Goal: Information Seeking & Learning: Understand process/instructions

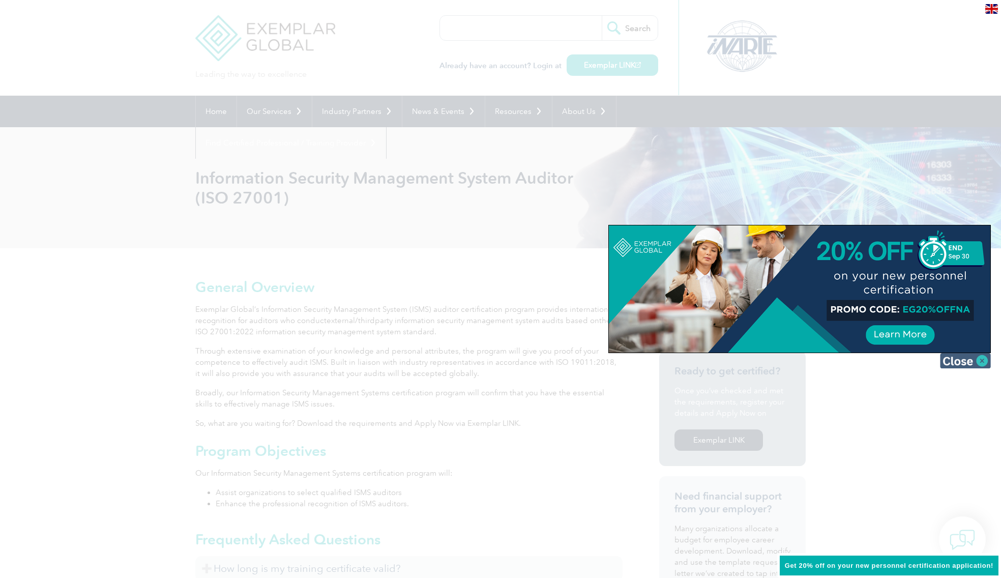
click at [959, 362] on img at bounding box center [965, 360] width 51 height 15
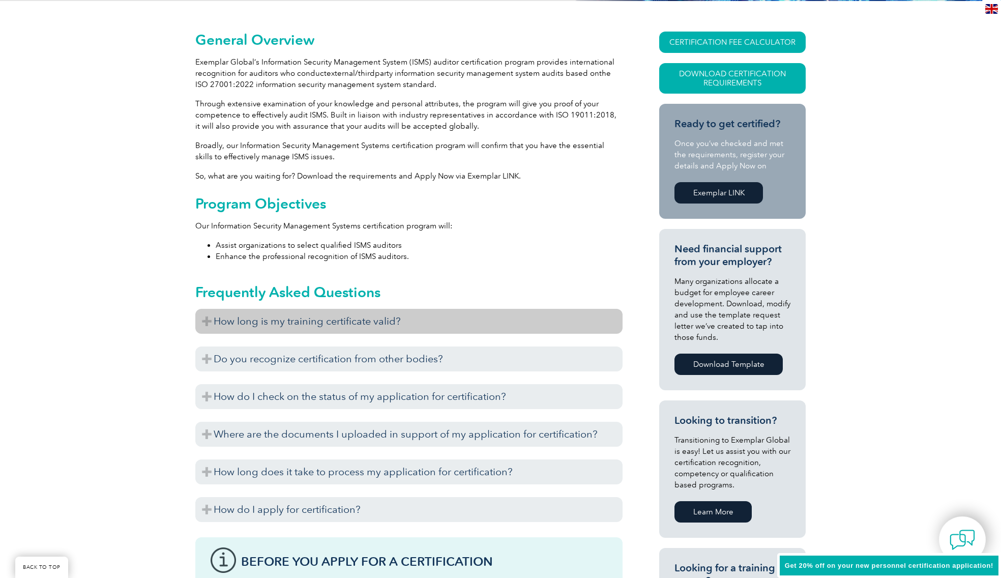
scroll to position [248, 0]
click at [357, 313] on h3 "How long is my training certificate valid?" at bounding box center [408, 320] width 427 height 25
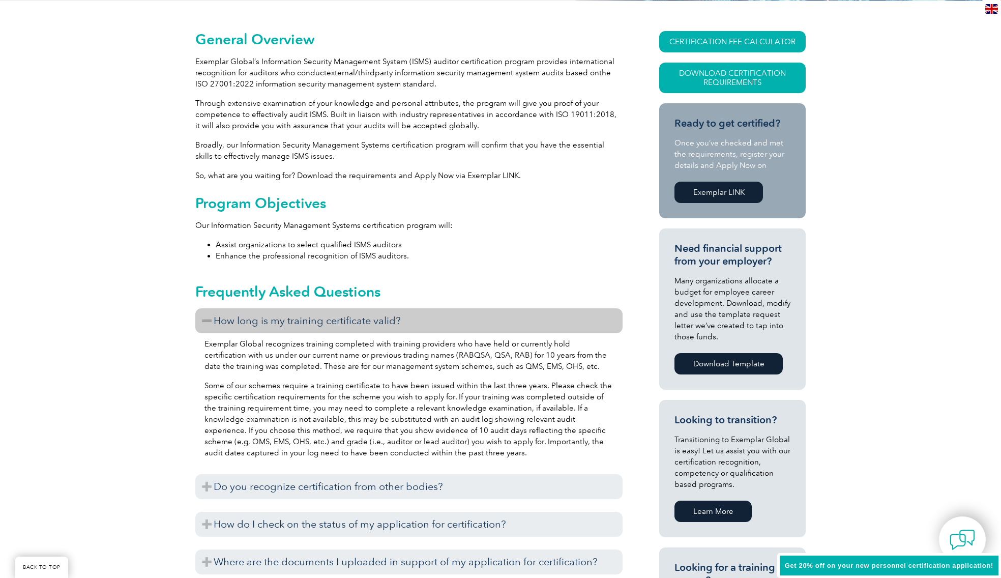
click at [334, 322] on h3 "How long is my training certificate valid?" at bounding box center [408, 320] width 427 height 25
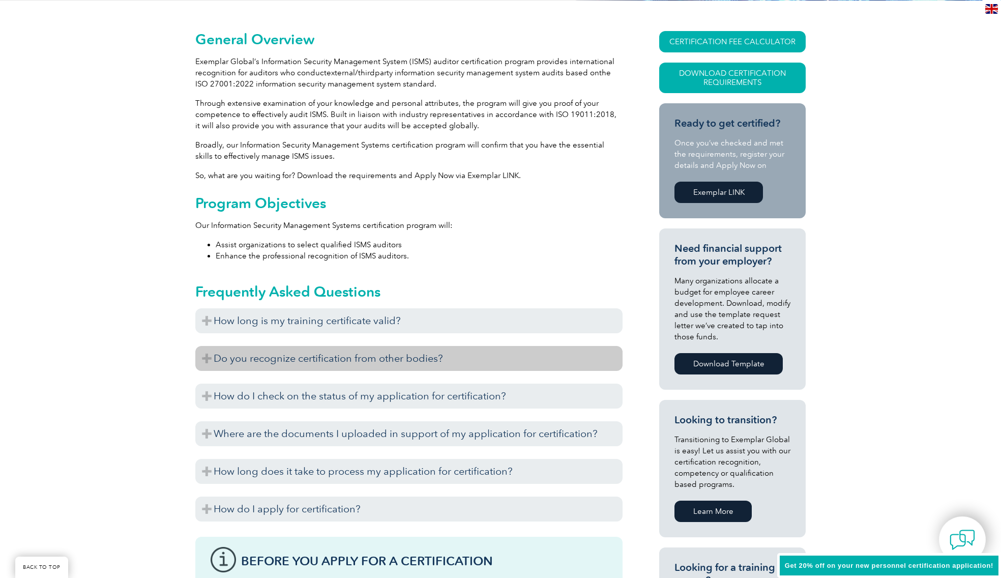
click at [291, 359] on h3 "Do you recognize certification from other bodies?" at bounding box center [408, 358] width 427 height 25
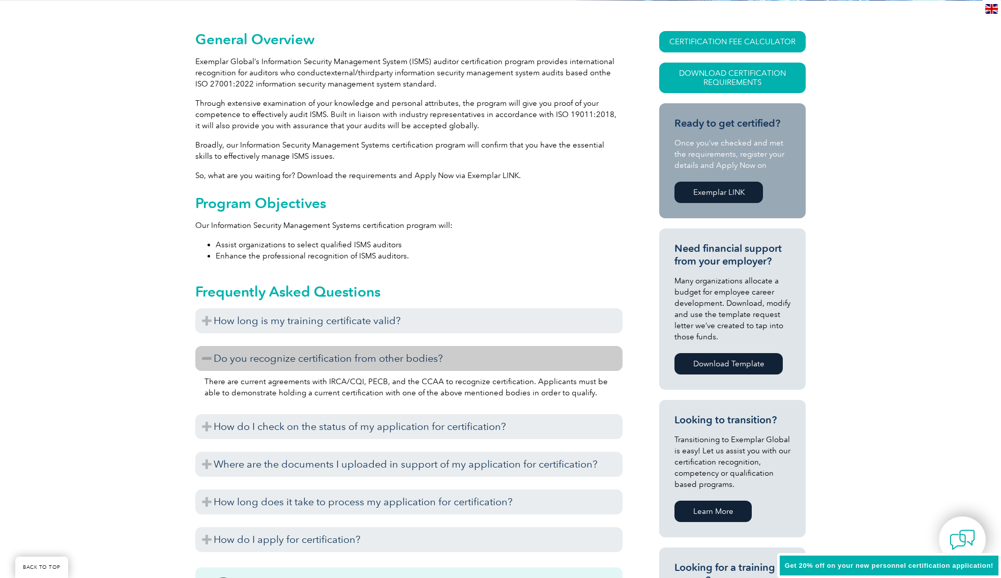
click at [291, 359] on h3 "Do you recognize certification from other bodies?" at bounding box center [408, 358] width 427 height 25
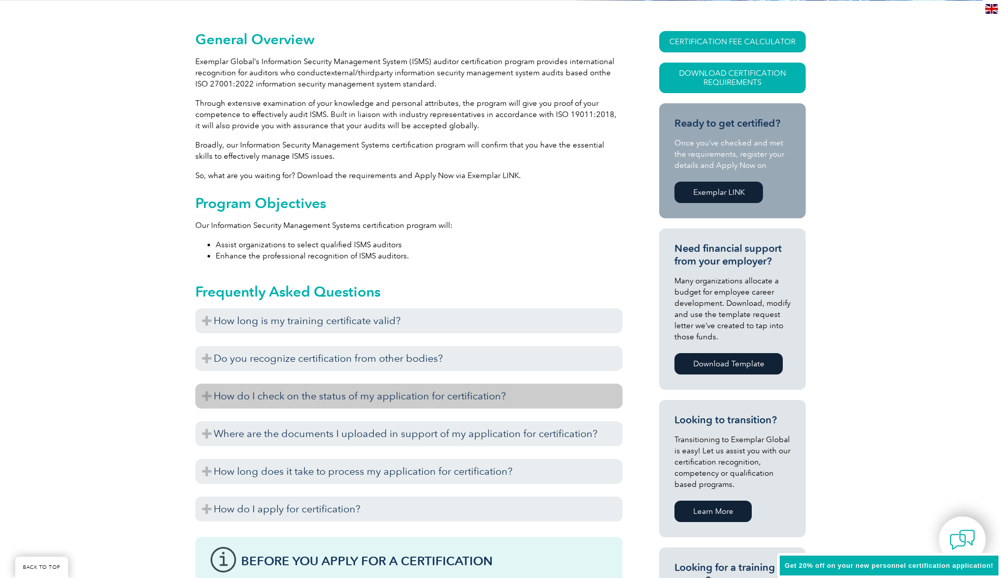
click at [301, 401] on h3 "How do I check on the status of my application for certification?" at bounding box center [408, 395] width 427 height 25
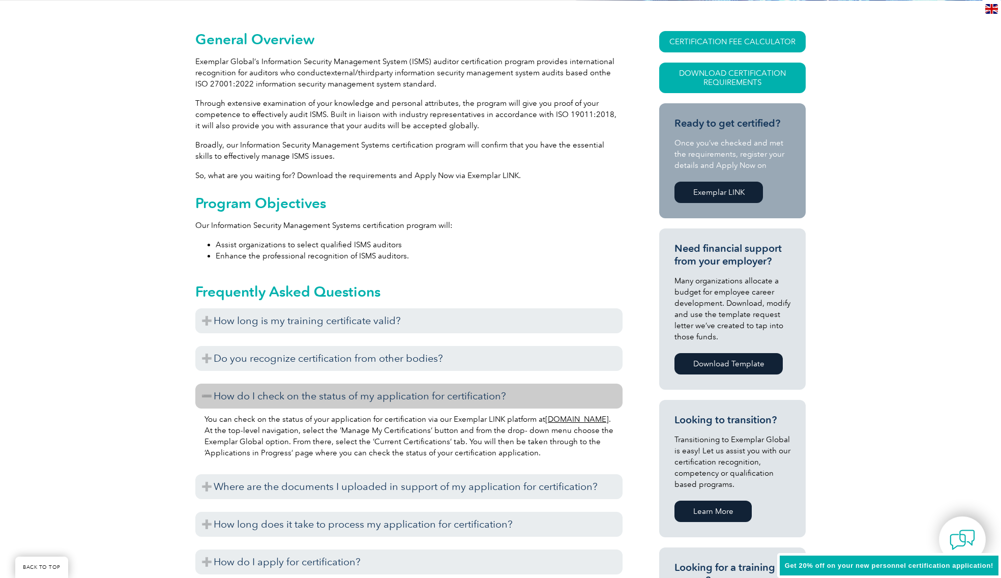
click at [301, 401] on h3 "How do I check on the status of my application for certification?" at bounding box center [408, 395] width 427 height 25
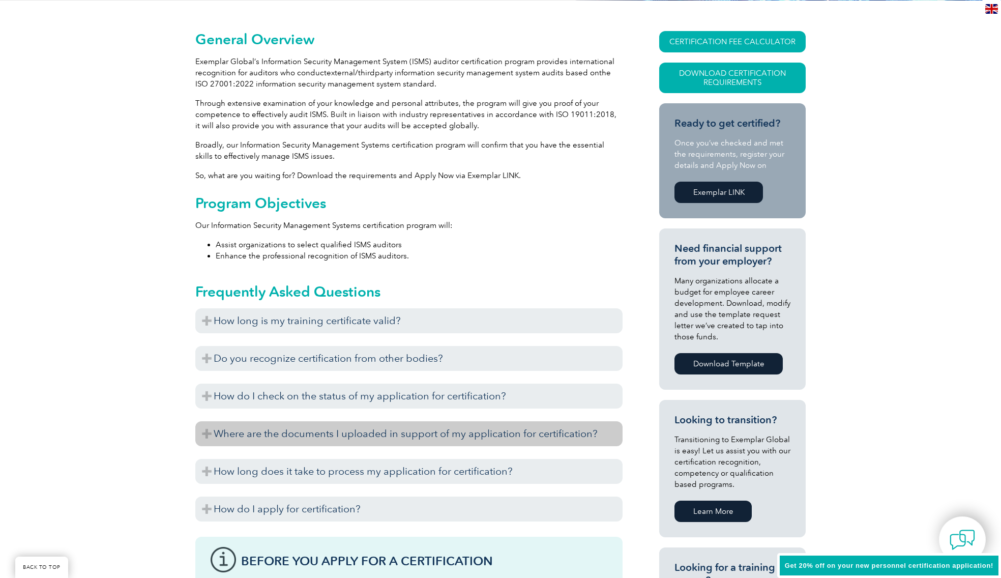
click at [311, 428] on h3 "Where are the documents I uploaded in support of my application for certificati…" at bounding box center [408, 433] width 427 height 25
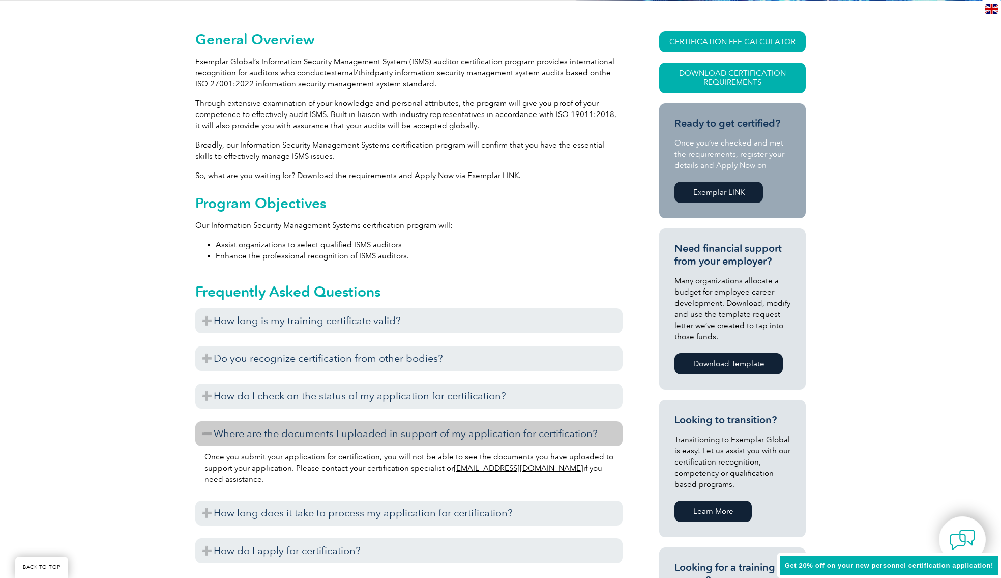
click at [311, 428] on h3 "Where are the documents I uploaded in support of my application for certificati…" at bounding box center [408, 433] width 427 height 25
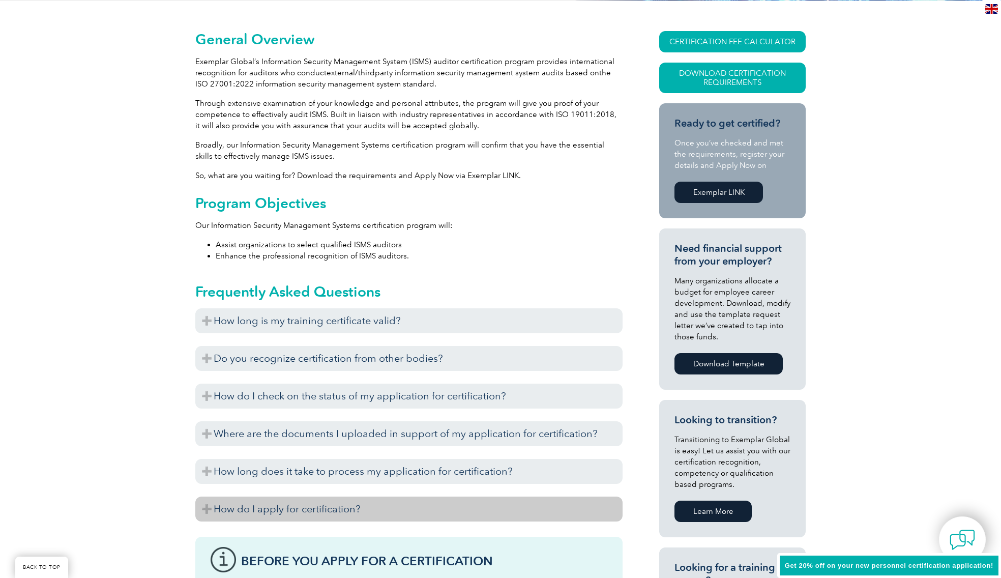
click at [313, 507] on h3 "How do I apply for certification?" at bounding box center [408, 508] width 427 height 25
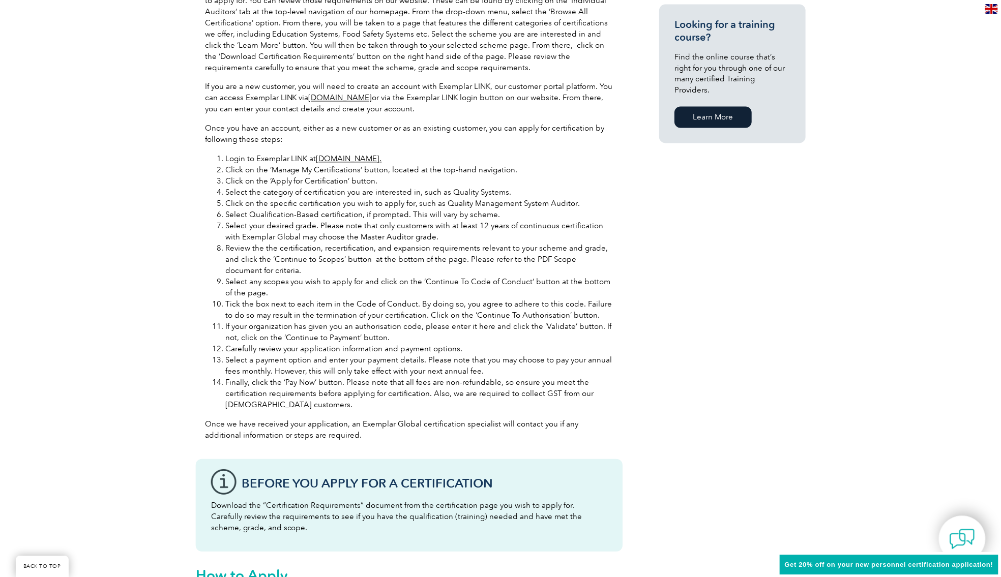
scroll to position [796, 0]
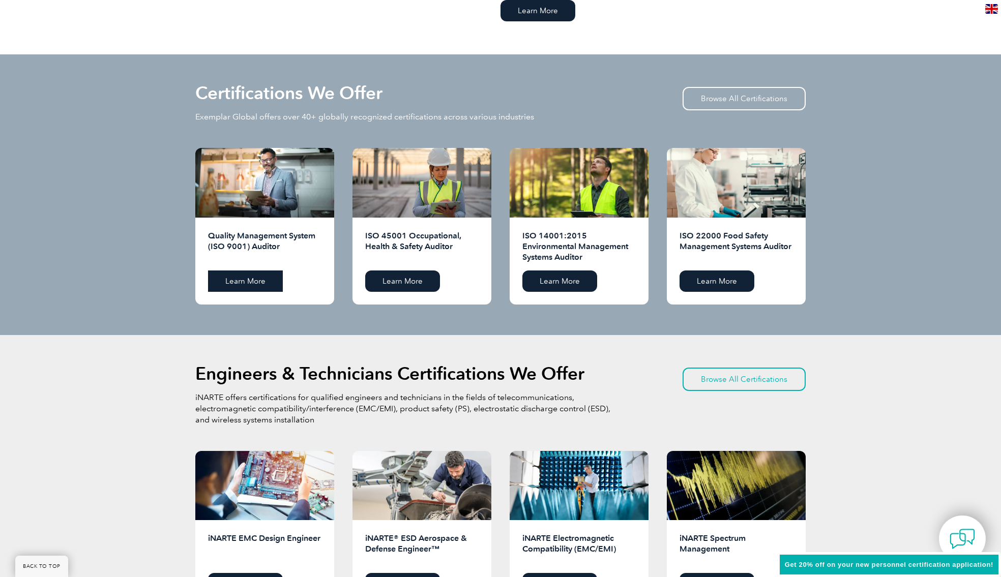
scroll to position [976, 0]
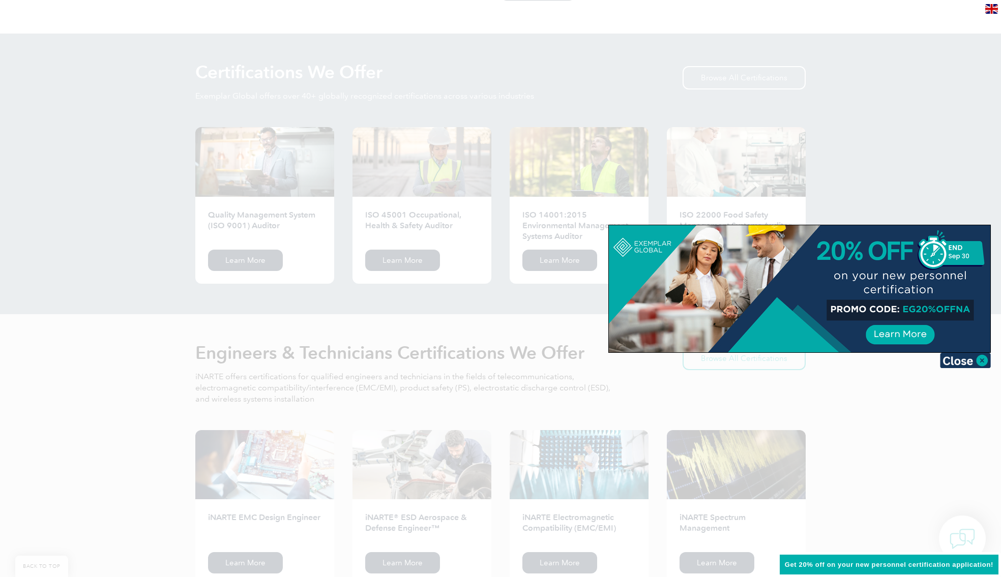
click at [148, 185] on div at bounding box center [500, 288] width 1001 height 577
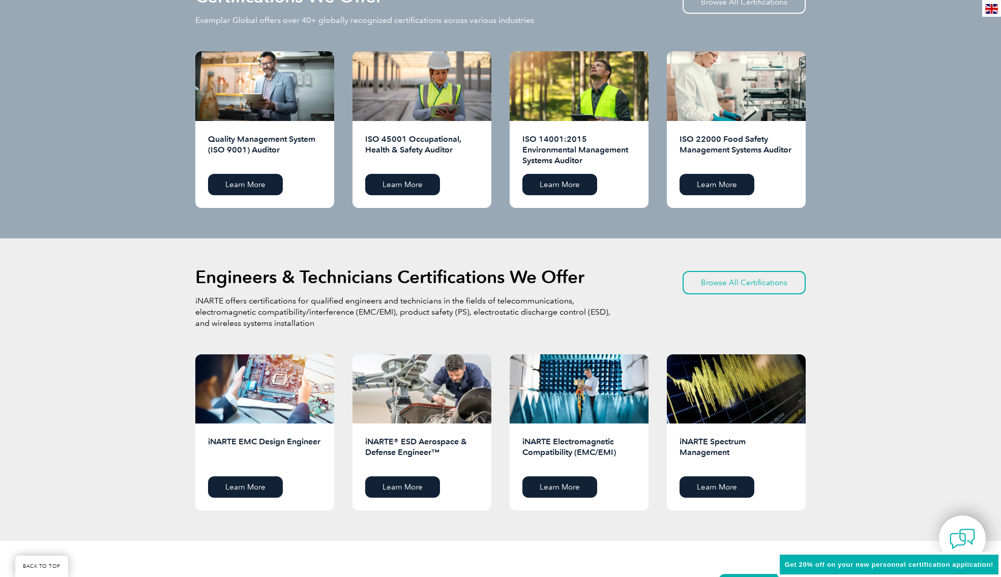
scroll to position [1054, 0]
